Goal: Transaction & Acquisition: Purchase product/service

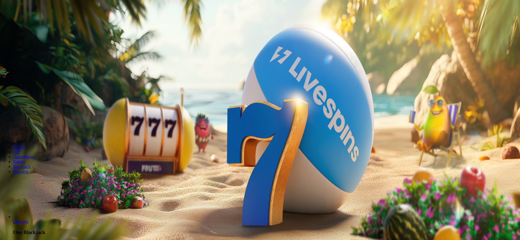
click at [17, 22] on span "Talletus" at bounding box center [10, 20] width 12 height 4
click at [60, 91] on label "€50" at bounding box center [57, 93] width 7 height 5
type input "**"
click at [39, 135] on button "TALLETA JA PELAA" at bounding box center [20, 138] width 37 height 6
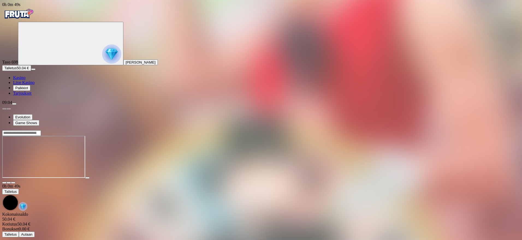
click at [4, 183] on span "close icon" at bounding box center [4, 183] width 0 height 0
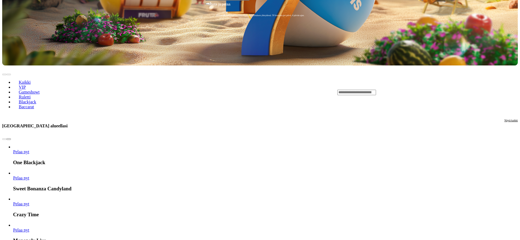
drag, startPoint x: 470, startPoint y: 157, endPoint x: 454, endPoint y: 184, distance: 31.1
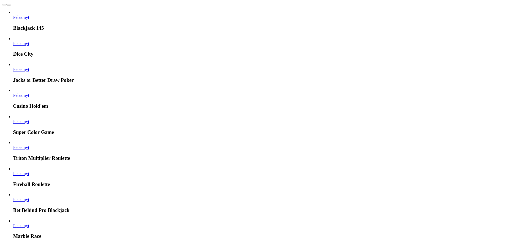
scroll to position [672, 0]
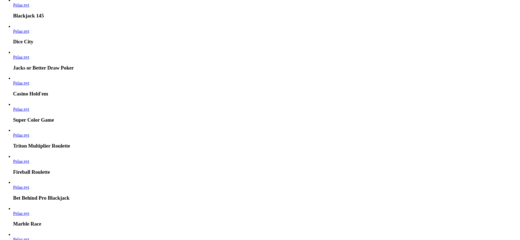
drag, startPoint x: 451, startPoint y: 186, endPoint x: 448, endPoint y: 201, distance: 14.9
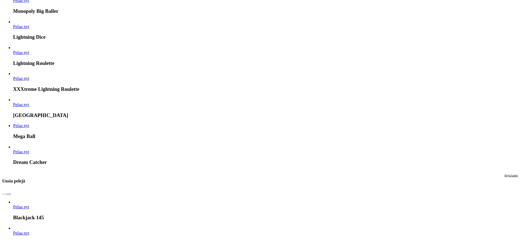
drag, startPoint x: 448, startPoint y: 201, endPoint x: 456, endPoint y: 164, distance: 37.8
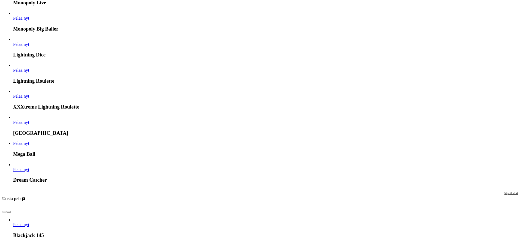
drag, startPoint x: 454, startPoint y: 169, endPoint x: 455, endPoint y: 148, distance: 21.3
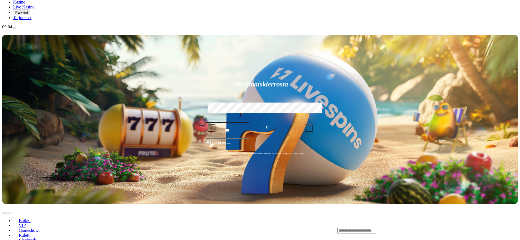
scroll to position [0, 0]
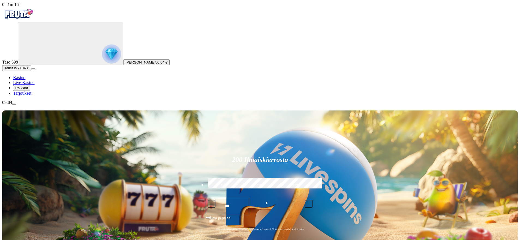
drag, startPoint x: 392, startPoint y: 199, endPoint x: 392, endPoint y: 169, distance: 30.3
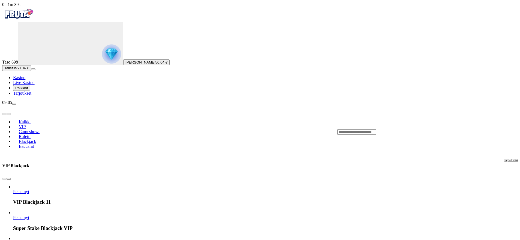
drag, startPoint x: 121, startPoint y: 159, endPoint x: 137, endPoint y: 100, distance: 61.3
click at [29, 163] on h3 "VIP Blackjack" at bounding box center [15, 165] width 27 height 5
click at [25, 80] on span "Kasino" at bounding box center [19, 77] width 12 height 5
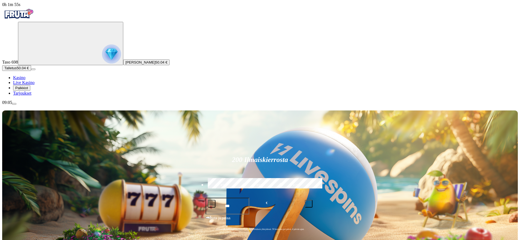
drag, startPoint x: 380, startPoint y: 182, endPoint x: 388, endPoint y: 204, distance: 23.5
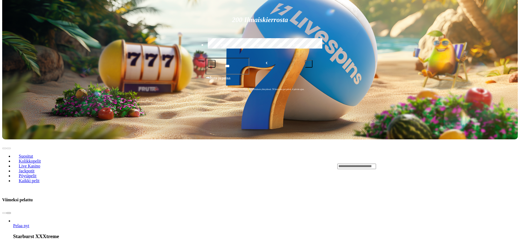
scroll to position [153, 0]
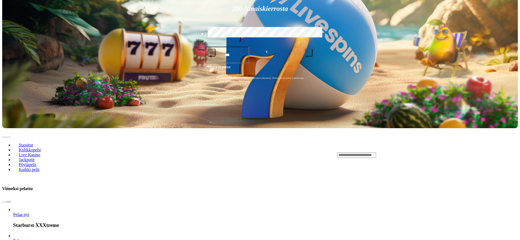
drag, startPoint x: 515, startPoint y: 102, endPoint x: 507, endPoint y: 118, distance: 17.8
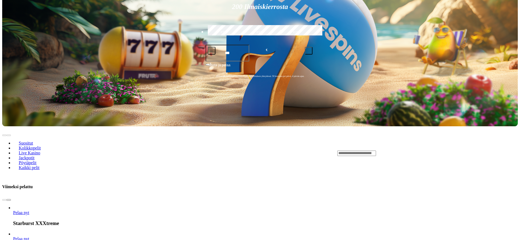
click at [9, 200] on span "chevron-right icon" at bounding box center [9, 200] width 0 height 0
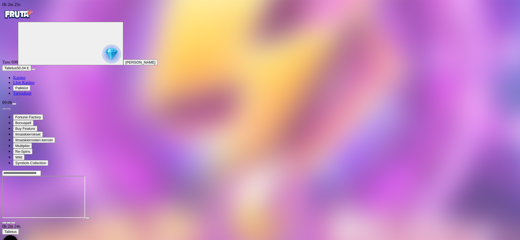
click at [4, 223] on span "close icon" at bounding box center [4, 223] width 0 height 0
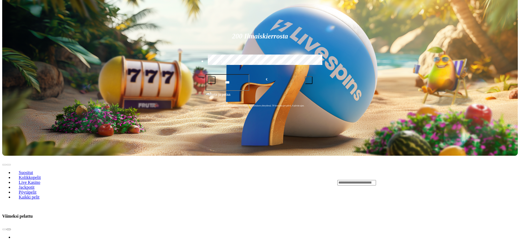
drag, startPoint x: 453, startPoint y: 120, endPoint x: 447, endPoint y: 147, distance: 27.4
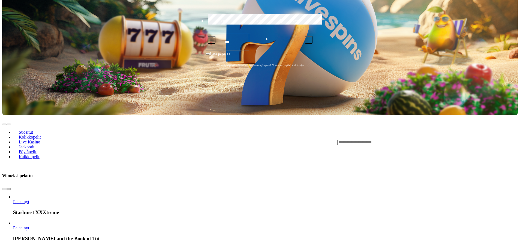
click at [9, 189] on span "chevron-right icon" at bounding box center [9, 189] width 0 height 0
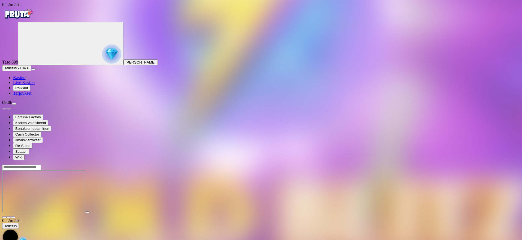
click at [4, 217] on span "close icon" at bounding box center [4, 217] width 0 height 0
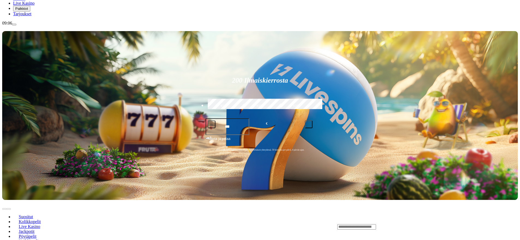
drag, startPoint x: 453, startPoint y: 68, endPoint x: 448, endPoint y: 84, distance: 17.3
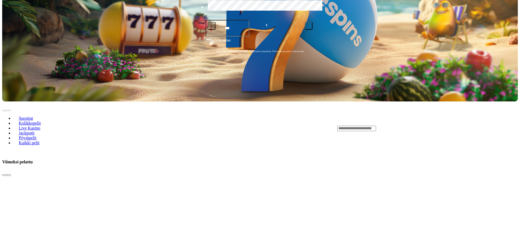
drag, startPoint x: 502, startPoint y: 148, endPoint x: 507, endPoint y: 141, distance: 8.0
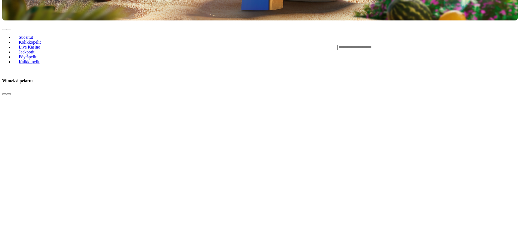
drag, startPoint x: 512, startPoint y: 106, endPoint x: 512, endPoint y: 117, distance: 10.9
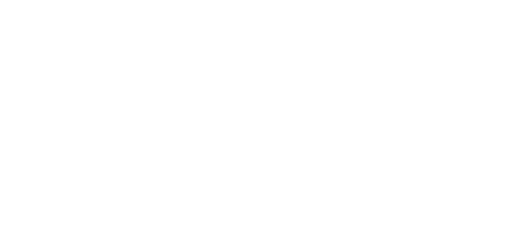
scroll to position [373, 0]
drag, startPoint x: 512, startPoint y: 116, endPoint x: 509, endPoint y: 129, distance: 13.3
drag, startPoint x: 511, startPoint y: 127, endPoint x: 507, endPoint y: 139, distance: 12.3
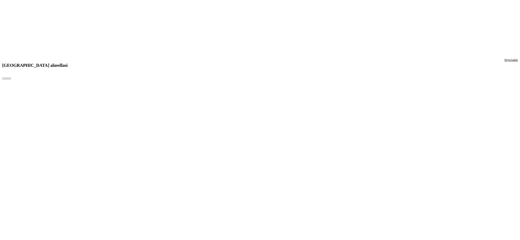
drag, startPoint x: 513, startPoint y: 124, endPoint x: 510, endPoint y: 136, distance: 12.6
drag, startPoint x: 513, startPoint y: 114, endPoint x: 511, endPoint y: 128, distance: 14.6
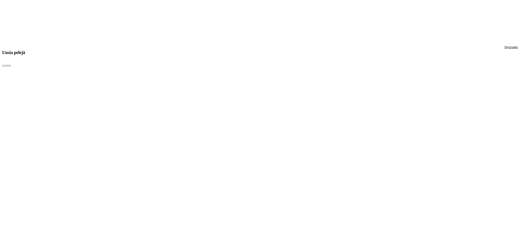
scroll to position [926, 0]
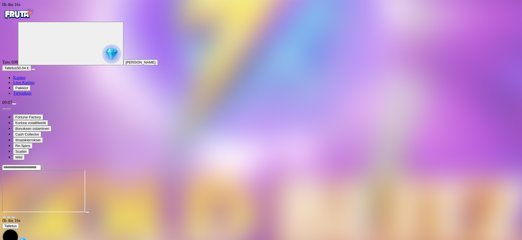
click at [4, 217] on span "close icon" at bounding box center [4, 217] width 0 height 0
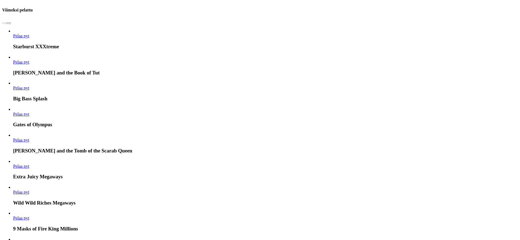
drag, startPoint x: 364, startPoint y: 179, endPoint x: 358, endPoint y: 198, distance: 20.4
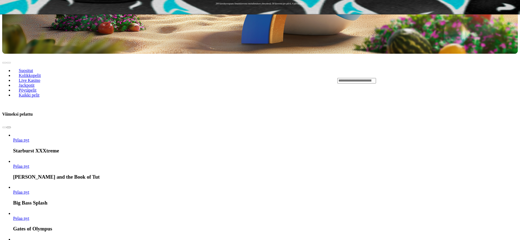
drag, startPoint x: 355, startPoint y: 196, endPoint x: 401, endPoint y: 146, distance: 67.8
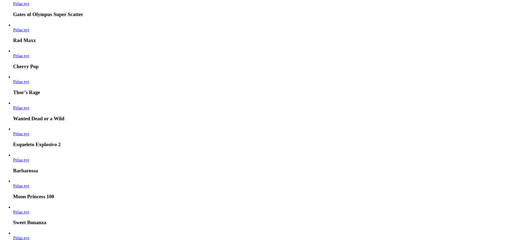
drag, startPoint x: 391, startPoint y: 179, endPoint x: 399, endPoint y: 170, distance: 12.0
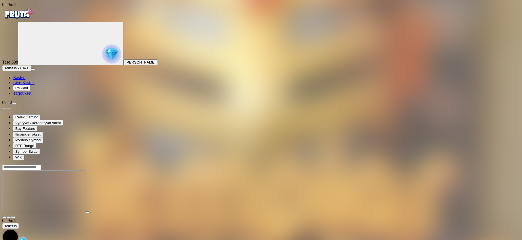
click at [4, 217] on span "close icon" at bounding box center [4, 217] width 0 height 0
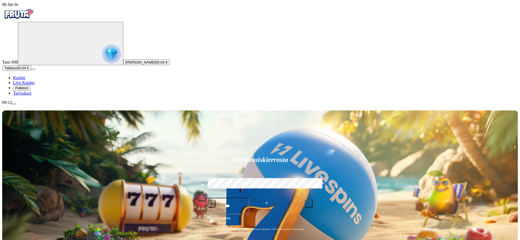
drag, startPoint x: 409, startPoint y: 200, endPoint x: 444, endPoint y: 197, distance: 35.0
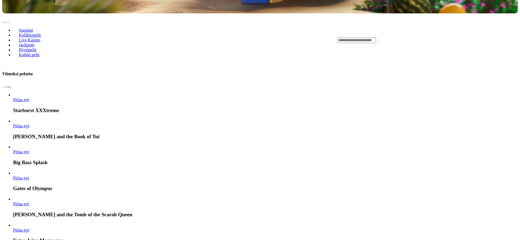
drag, startPoint x: 514, startPoint y: 121, endPoint x: 504, endPoint y: 137, distance: 19.2
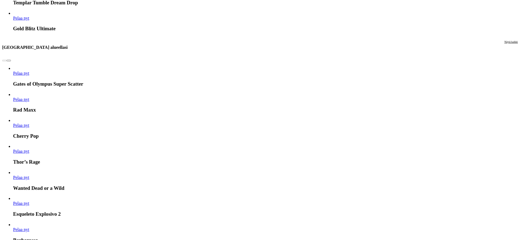
drag, startPoint x: 510, startPoint y: 94, endPoint x: 511, endPoint y: 111, distance: 17.8
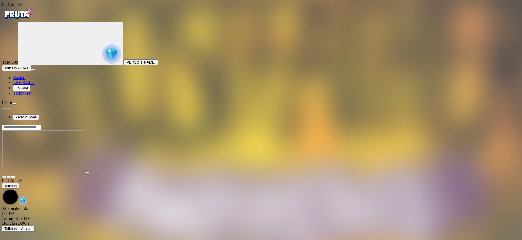
click at [4, 177] on span "close icon" at bounding box center [4, 177] width 0 height 0
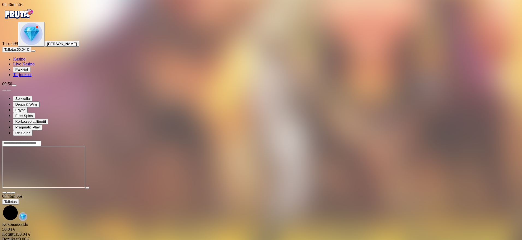
click at [31, 52] on button "Talletus 50.04 €" at bounding box center [16, 50] width 29 height 6
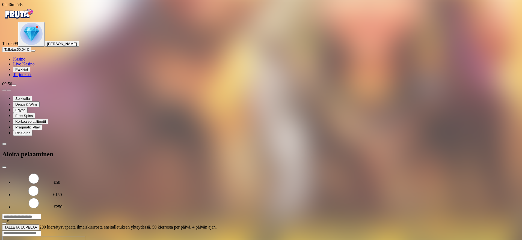
click at [31, 45] on img "Primary" at bounding box center [31, 34] width 22 height 22
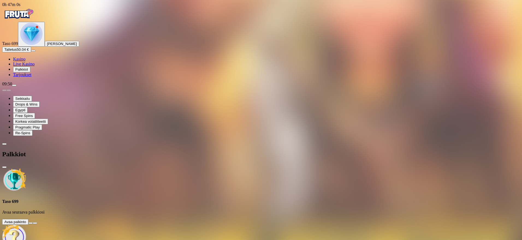
click at [33, 222] on button at bounding box center [30, 223] width 4 height 2
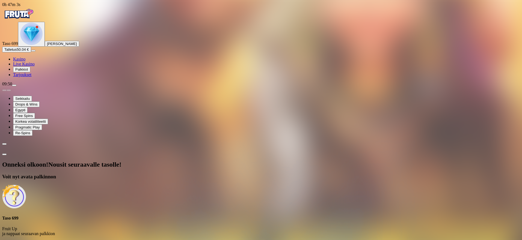
click at [26, 240] on span "Avaa palkinto" at bounding box center [15, 244] width 22 height 4
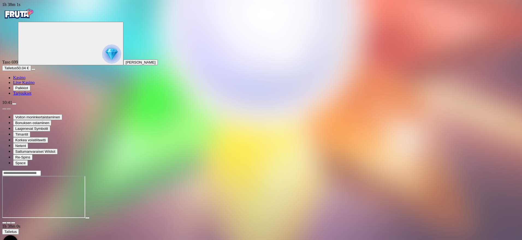
click at [17, 70] on span "Talletus" at bounding box center [10, 68] width 12 height 4
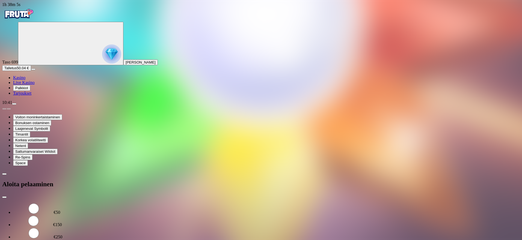
click at [60, 210] on label "€50" at bounding box center [57, 212] width 7 height 5
type input "**"
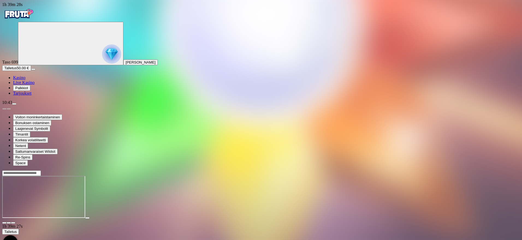
click at [25, 80] on span "Kasino" at bounding box center [19, 77] width 12 height 5
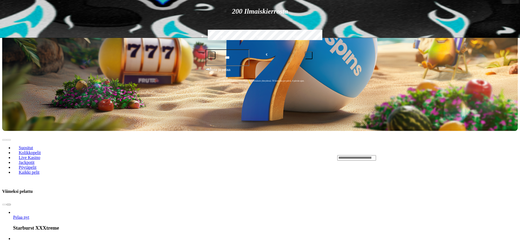
drag, startPoint x: 516, startPoint y: 159, endPoint x: 511, endPoint y: 166, distance: 9.3
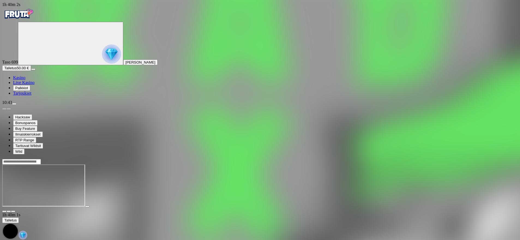
click at [4, 212] on span "close icon" at bounding box center [4, 212] width 0 height 0
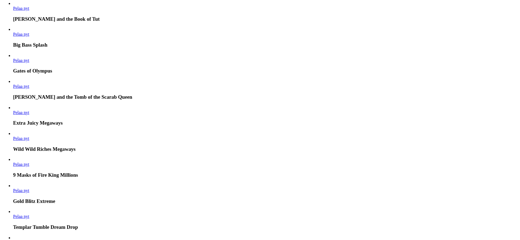
drag, startPoint x: 311, startPoint y: 130, endPoint x: 306, endPoint y: 139, distance: 10.3
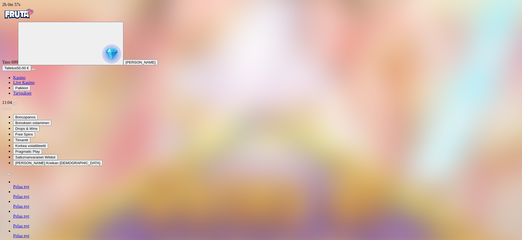
click at [31, 71] on button "Talletus 50.00 €" at bounding box center [16, 68] width 29 height 6
type input "***"
click at [4, 223] on span "close icon" at bounding box center [4, 223] width 0 height 0
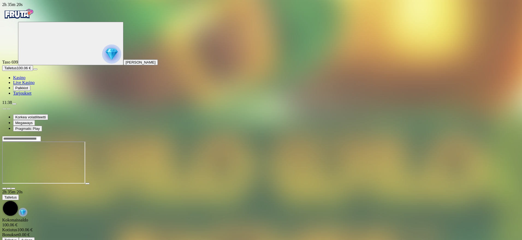
click at [4, 189] on span "close icon" at bounding box center [4, 189] width 0 height 0
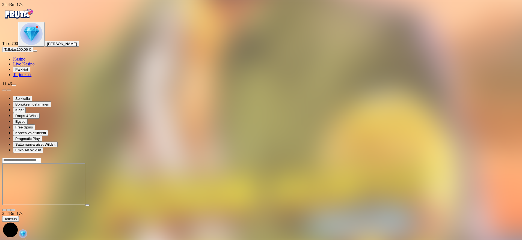
click at [35, 45] on img "Primary" at bounding box center [31, 34] width 22 height 22
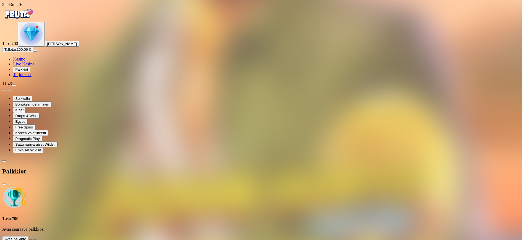
click at [33, 240] on button at bounding box center [30, 241] width 4 height 2
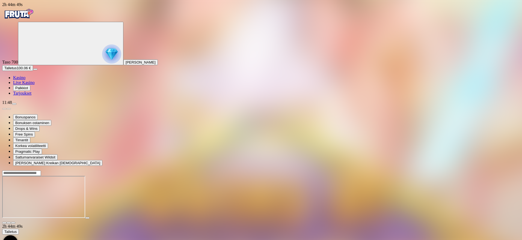
click at [33, 71] on button "Talletus 100.06 €" at bounding box center [17, 68] width 31 height 6
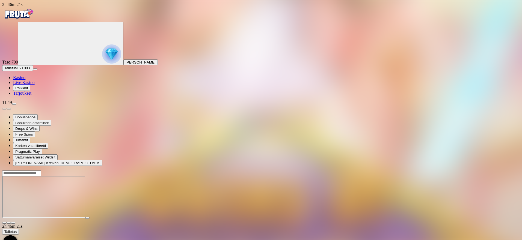
click at [25, 80] on span "Kasino" at bounding box center [19, 77] width 12 height 5
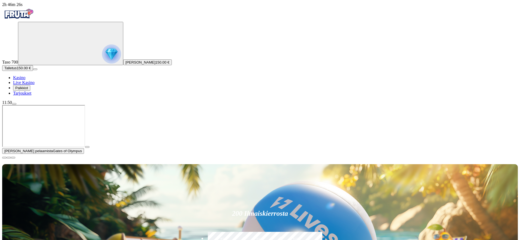
scroll to position [135, 0]
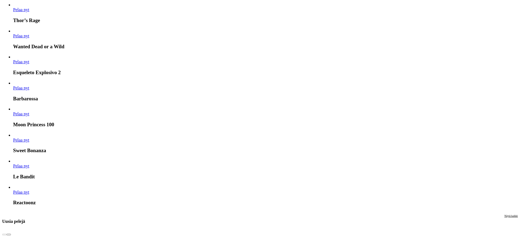
drag, startPoint x: 186, startPoint y: 185, endPoint x: 212, endPoint y: 195, distance: 27.3
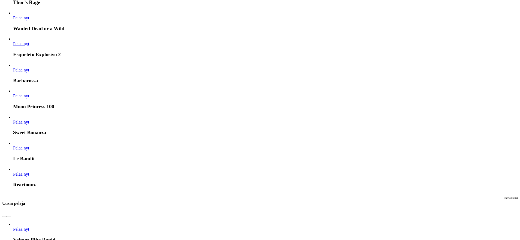
scroll to position [824, 0]
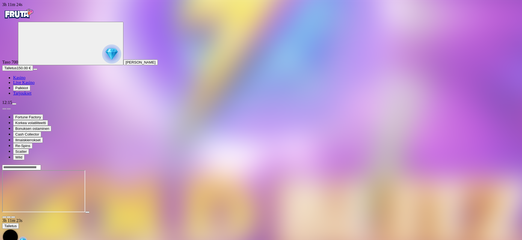
click at [4, 217] on span "close icon" at bounding box center [4, 217] width 0 height 0
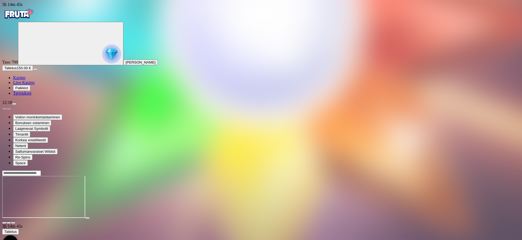
click at [102, 58] on img "Primary" at bounding box center [111, 53] width 19 height 19
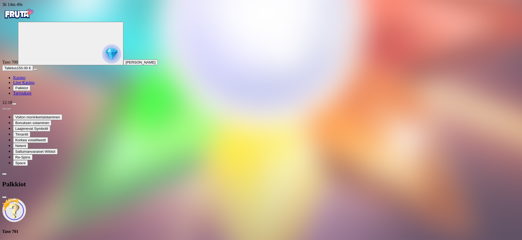
click at [4, 174] on span "chevron-left icon" at bounding box center [4, 174] width 0 height 0
click at [17, 235] on span "Kotiutus" at bounding box center [10, 237] width 13 height 4
click at [41, 199] on input "number" at bounding box center [21, 201] width 39 height 5
type input "***"
click at [20, 209] on button "Kotiutus" at bounding box center [10, 212] width 17 height 6
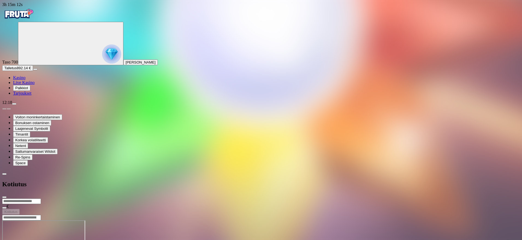
click at [4, 197] on span "close icon" at bounding box center [4, 197] width 0 height 0
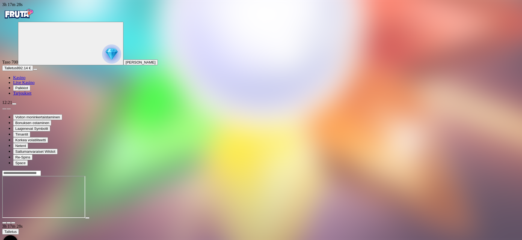
click at [4, 223] on span "close icon" at bounding box center [4, 223] width 0 height 0
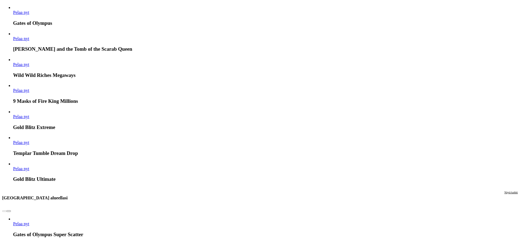
scroll to position [613, 0]
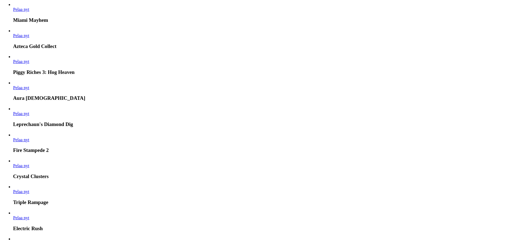
drag, startPoint x: 508, startPoint y: 133, endPoint x: 513, endPoint y: 156, distance: 22.8
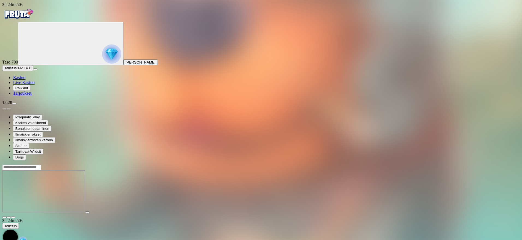
click at [4, 217] on span "close icon" at bounding box center [4, 217] width 0 height 0
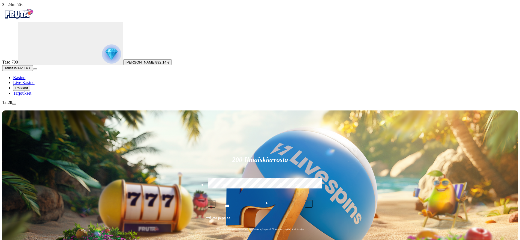
drag, startPoint x: 362, startPoint y: 194, endPoint x: 436, endPoint y: 154, distance: 84.3
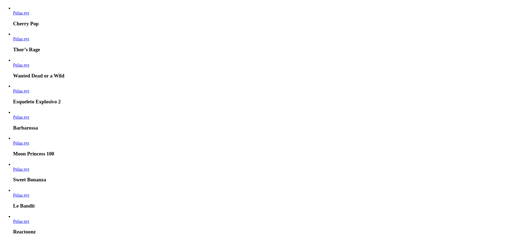
drag, startPoint x: 473, startPoint y: 144, endPoint x: 475, endPoint y: 133, distance: 12.0
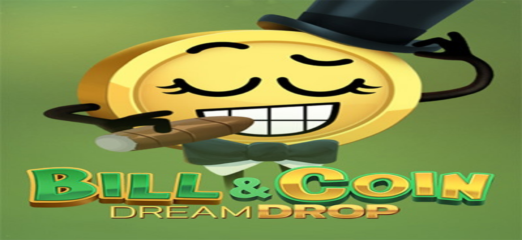
click at [25, 80] on span "Kasino" at bounding box center [19, 77] width 12 height 5
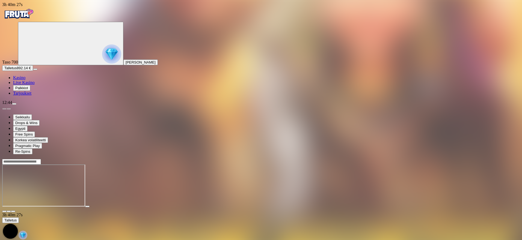
click at [25, 80] on span "Kasino" at bounding box center [19, 77] width 12 height 5
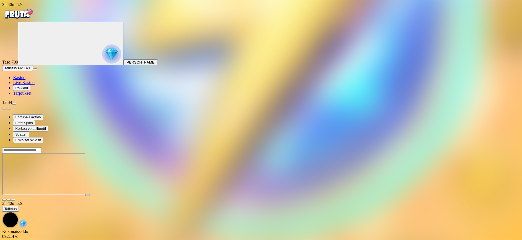
click at [4, 200] on span "close icon" at bounding box center [4, 200] width 0 height 0
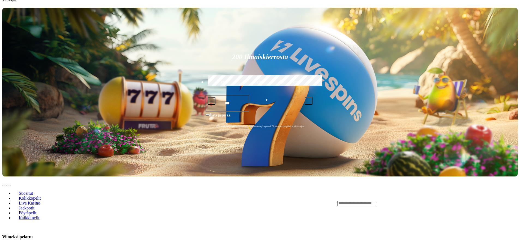
drag, startPoint x: 339, startPoint y: 171, endPoint x: 332, endPoint y: 184, distance: 14.8
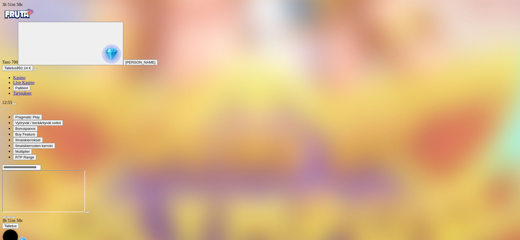
click at [4, 217] on span "close icon" at bounding box center [4, 217] width 0 height 0
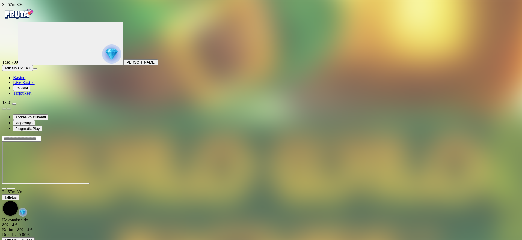
click at [4, 189] on span "close icon" at bounding box center [4, 189] width 0 height 0
